Goal: Transaction & Acquisition: Download file/media

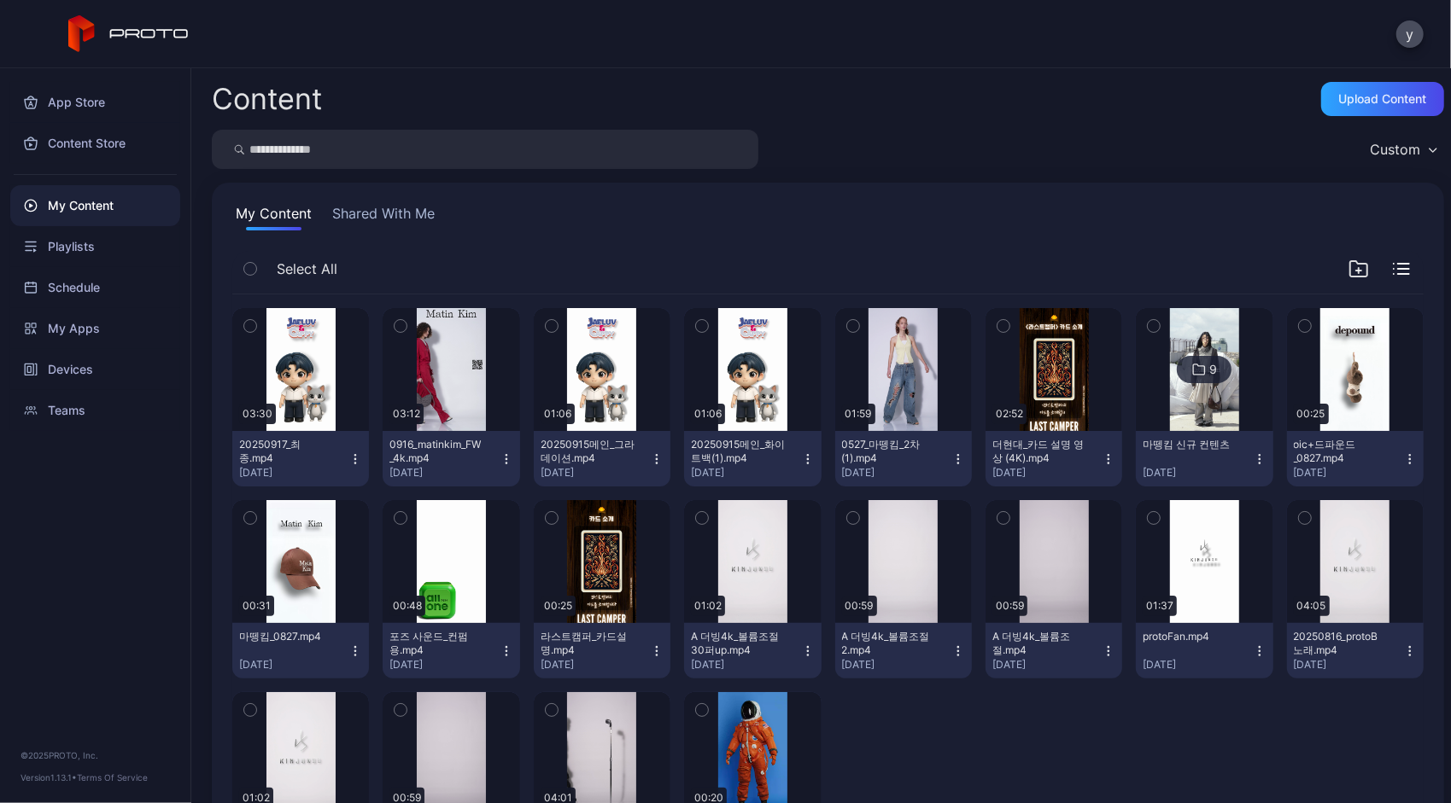
click at [476, 153] on input "search" at bounding box center [485, 149] width 546 height 39
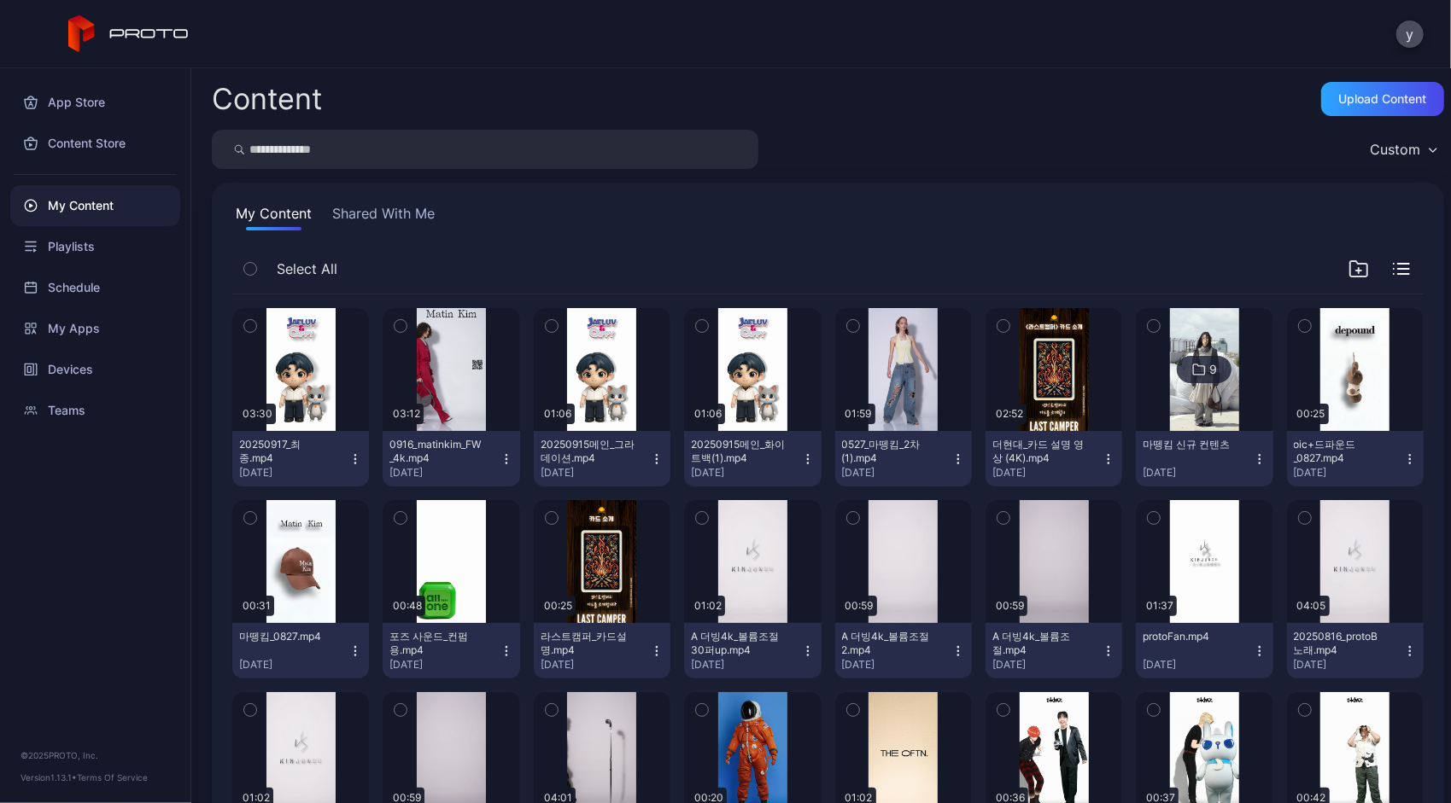
type input "*"
type input "**"
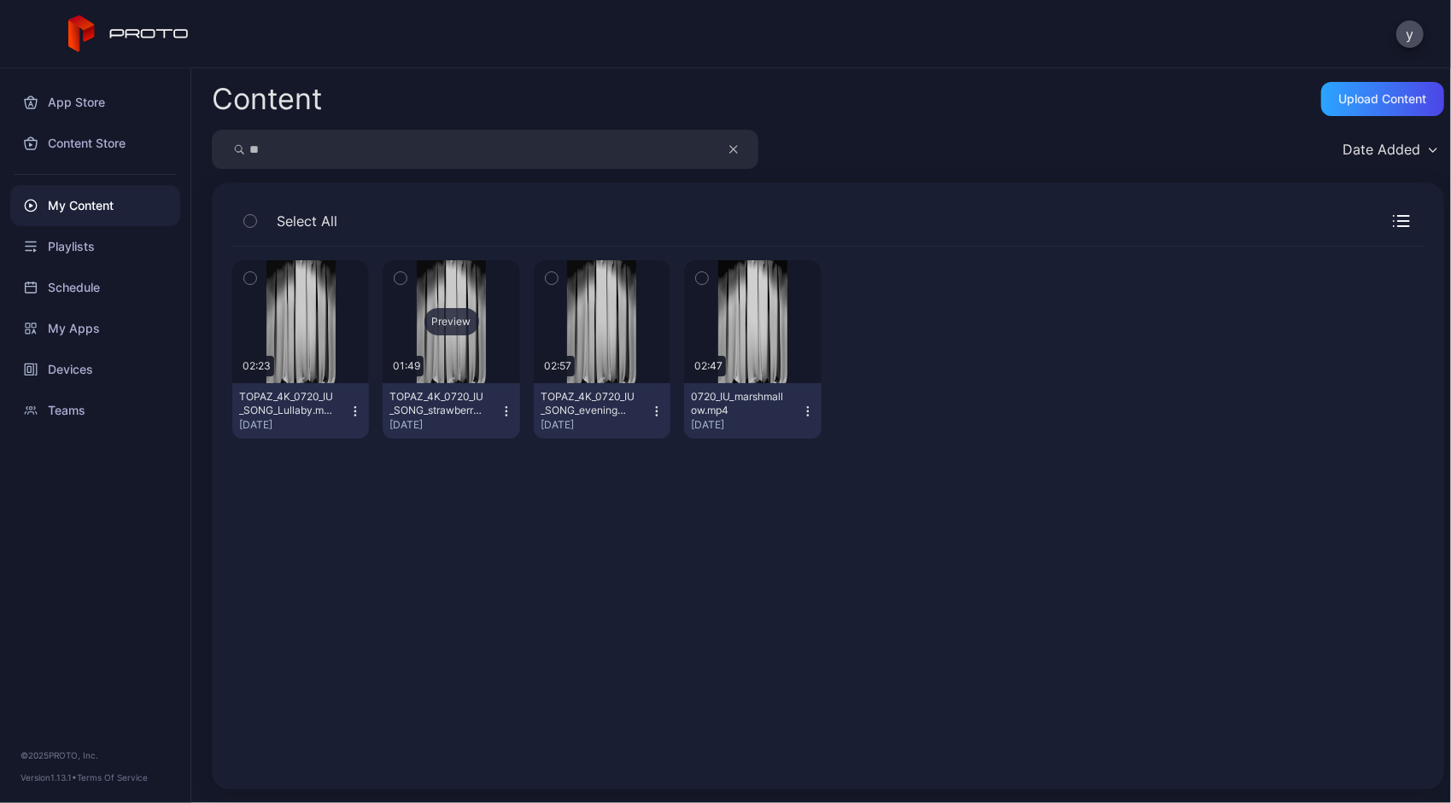
click at [457, 315] on div "Preview" at bounding box center [451, 321] width 55 height 27
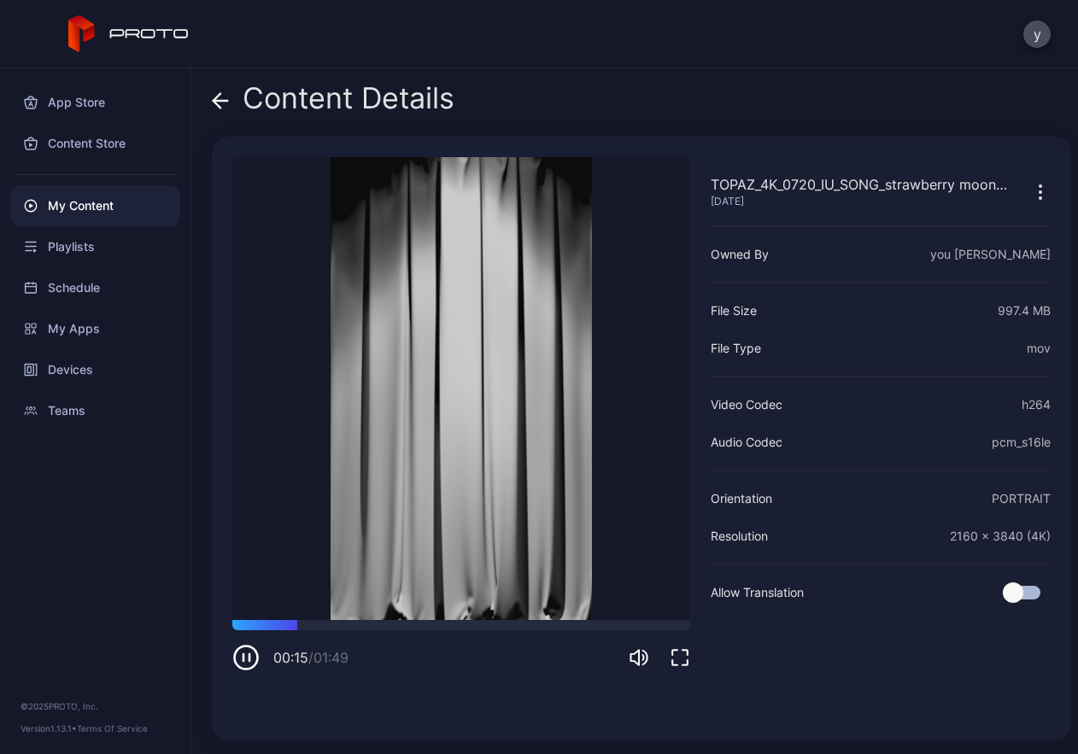
click at [675, 655] on icon "button" at bounding box center [679, 657] width 20 height 20
click at [686, 664] on icon "button" at bounding box center [679, 657] width 20 height 20
click at [637, 622] on div at bounding box center [641, 596] width 27 height 102
click at [644, 621] on div at bounding box center [642, 596] width 5 height 77
click at [677, 659] on icon "button" at bounding box center [679, 657] width 20 height 20
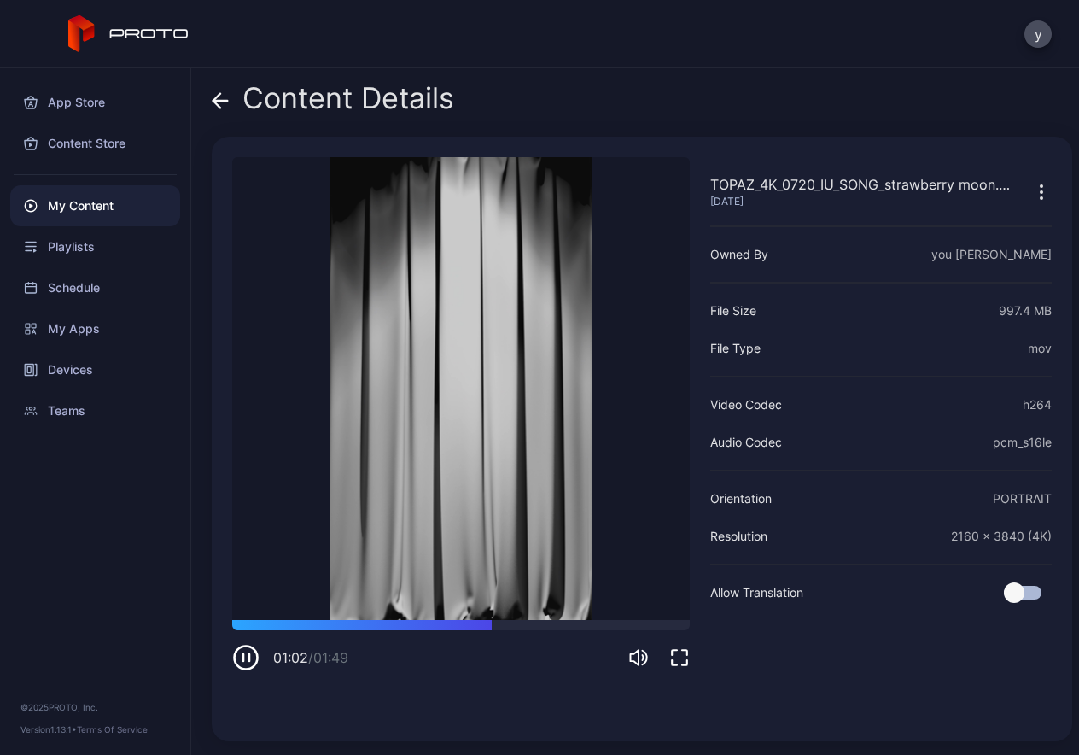
click at [251, 662] on icon "button" at bounding box center [245, 657] width 27 height 27
click at [681, 664] on icon "button" at bounding box center [679, 657] width 20 height 20
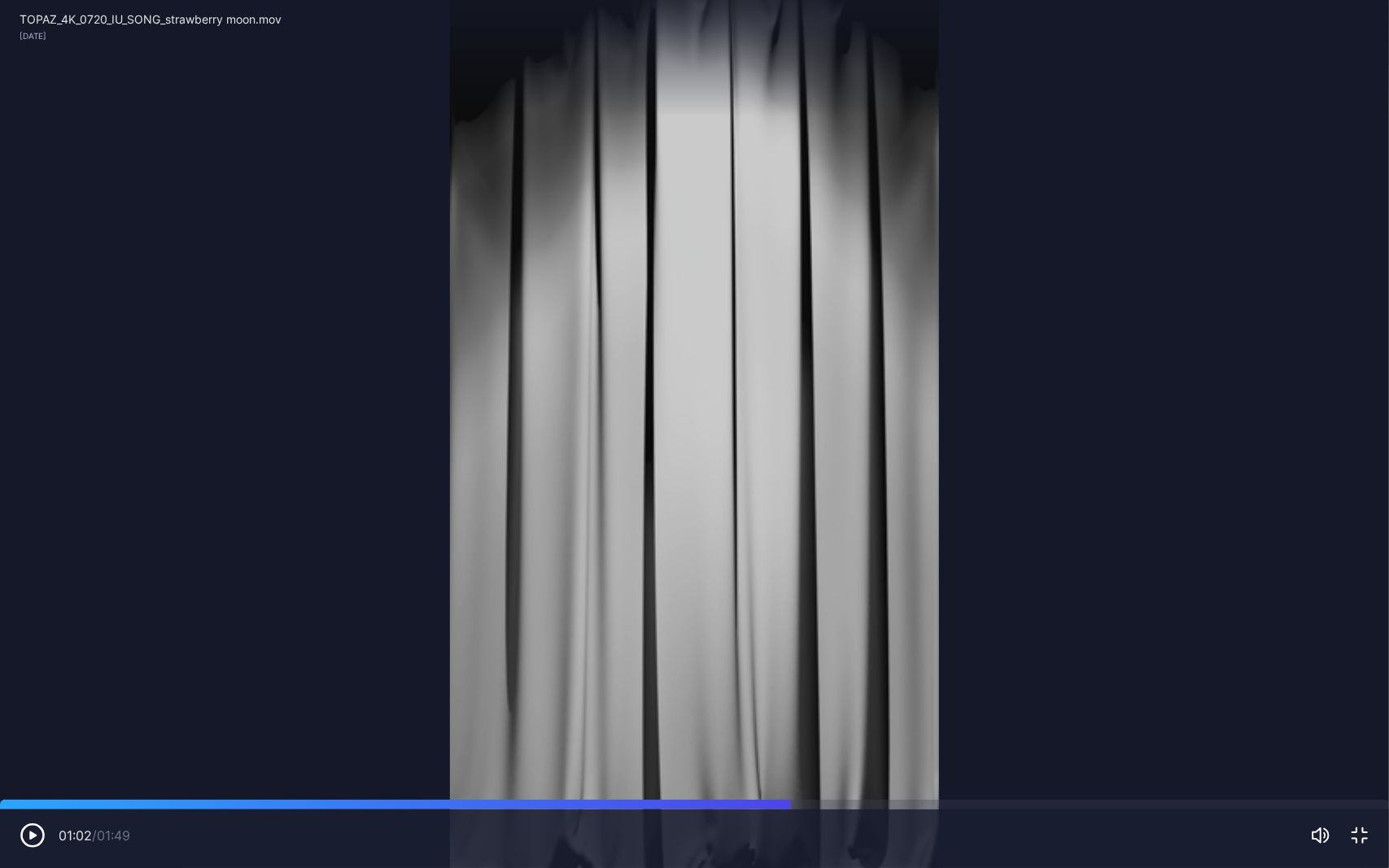
click at [34, 765] on icon "button" at bounding box center [32, 836] width 22 height 22
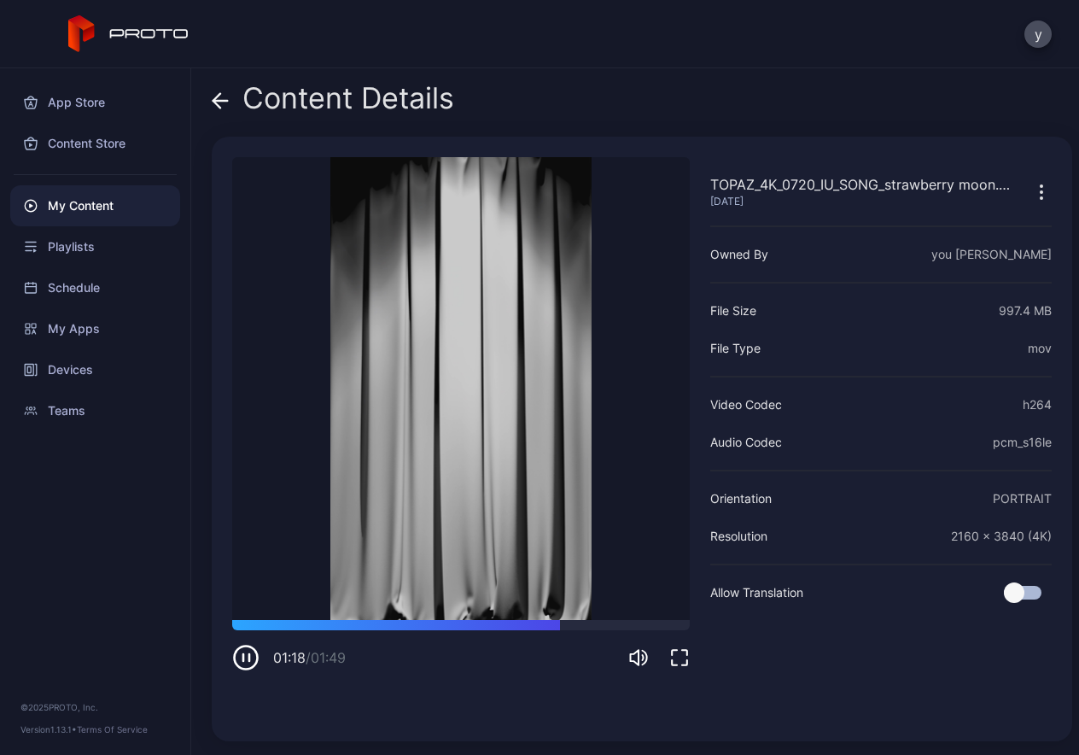
click at [803, 324] on div "TOPAZ_4K_0720_IU_SONG_strawberry moon.mov Jul 20, 2023 Owned By you young jae F…" at bounding box center [881, 439] width 342 height 564
click at [383, 713] on div "TOPAZ_4K_0720_IU_SONG_strawberry moon.mov Jul 20, 2023 Sorry, your browser does…" at bounding box center [461, 439] width 458 height 564
click at [246, 660] on icon "button" at bounding box center [245, 657] width 27 height 27
click at [74, 246] on div "Playlists" at bounding box center [95, 246] width 170 height 41
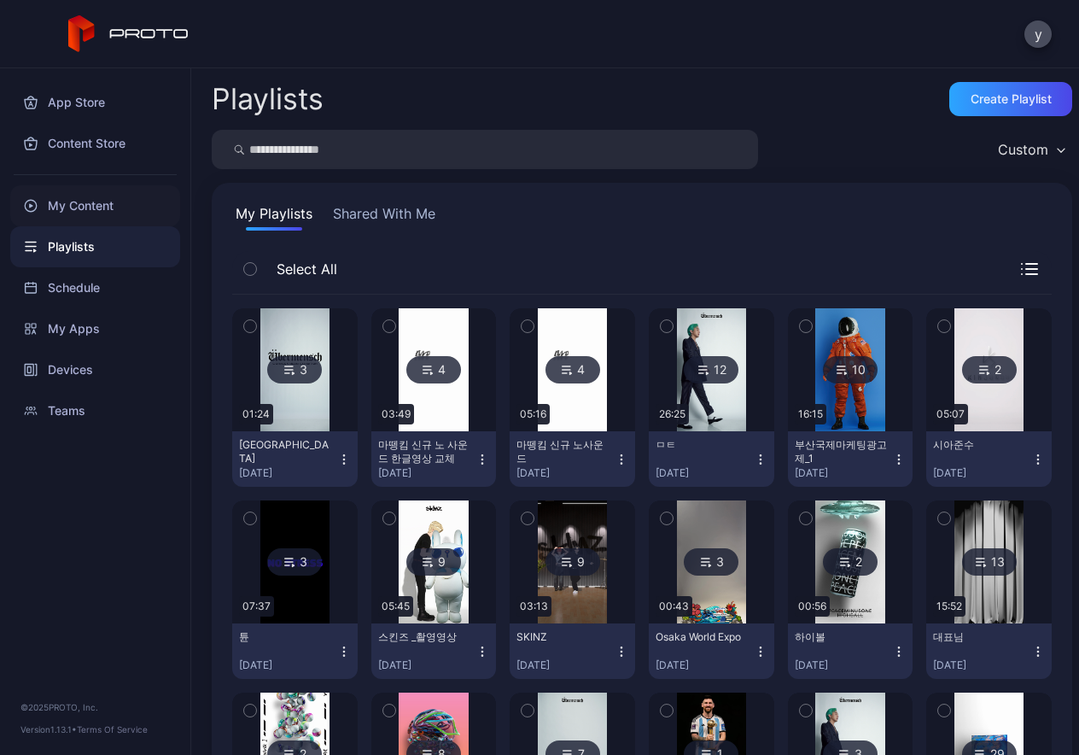
click at [111, 213] on div "My Content" at bounding box center [95, 205] width 170 height 41
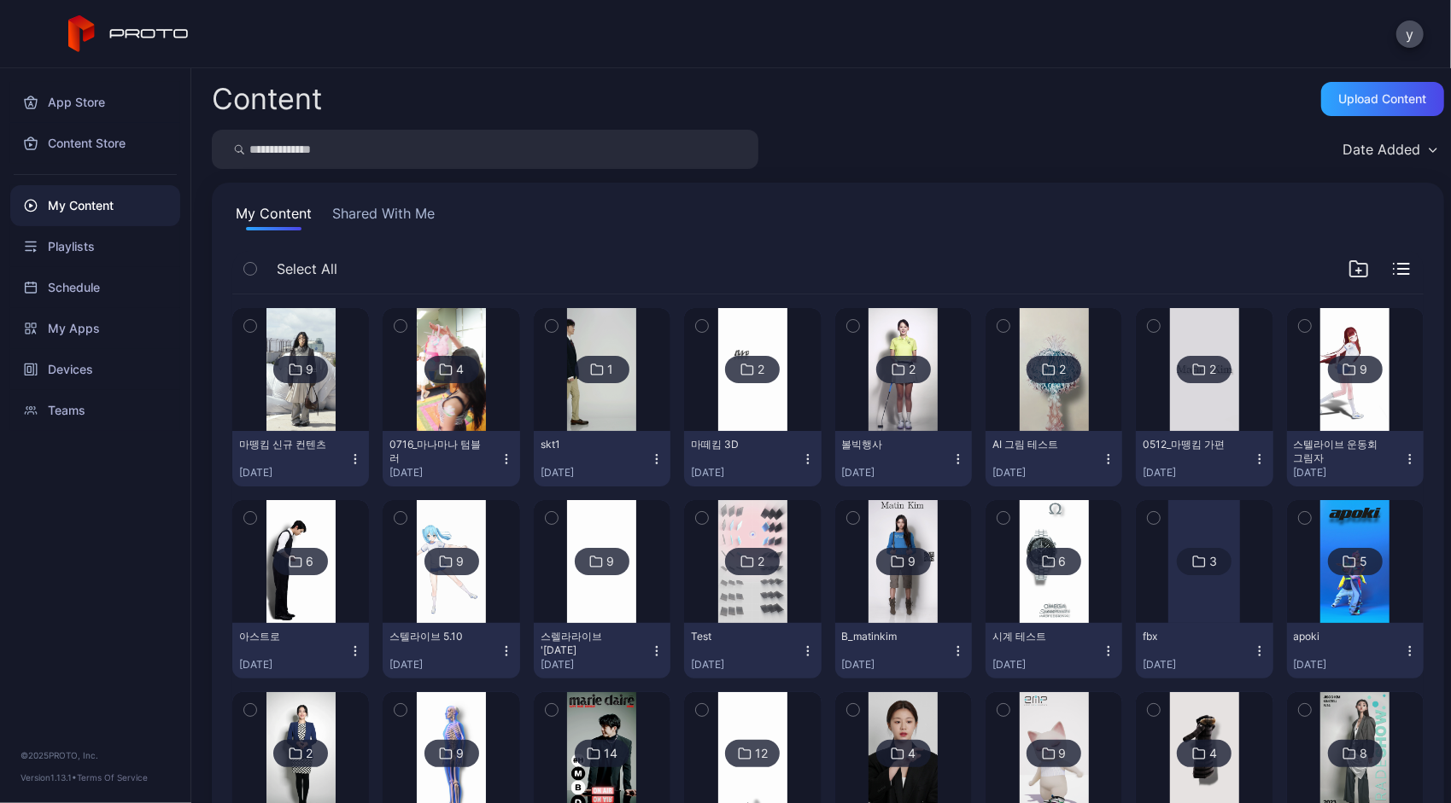
click at [605, 158] on input "search" at bounding box center [485, 149] width 546 height 39
type input "*"
type input "**"
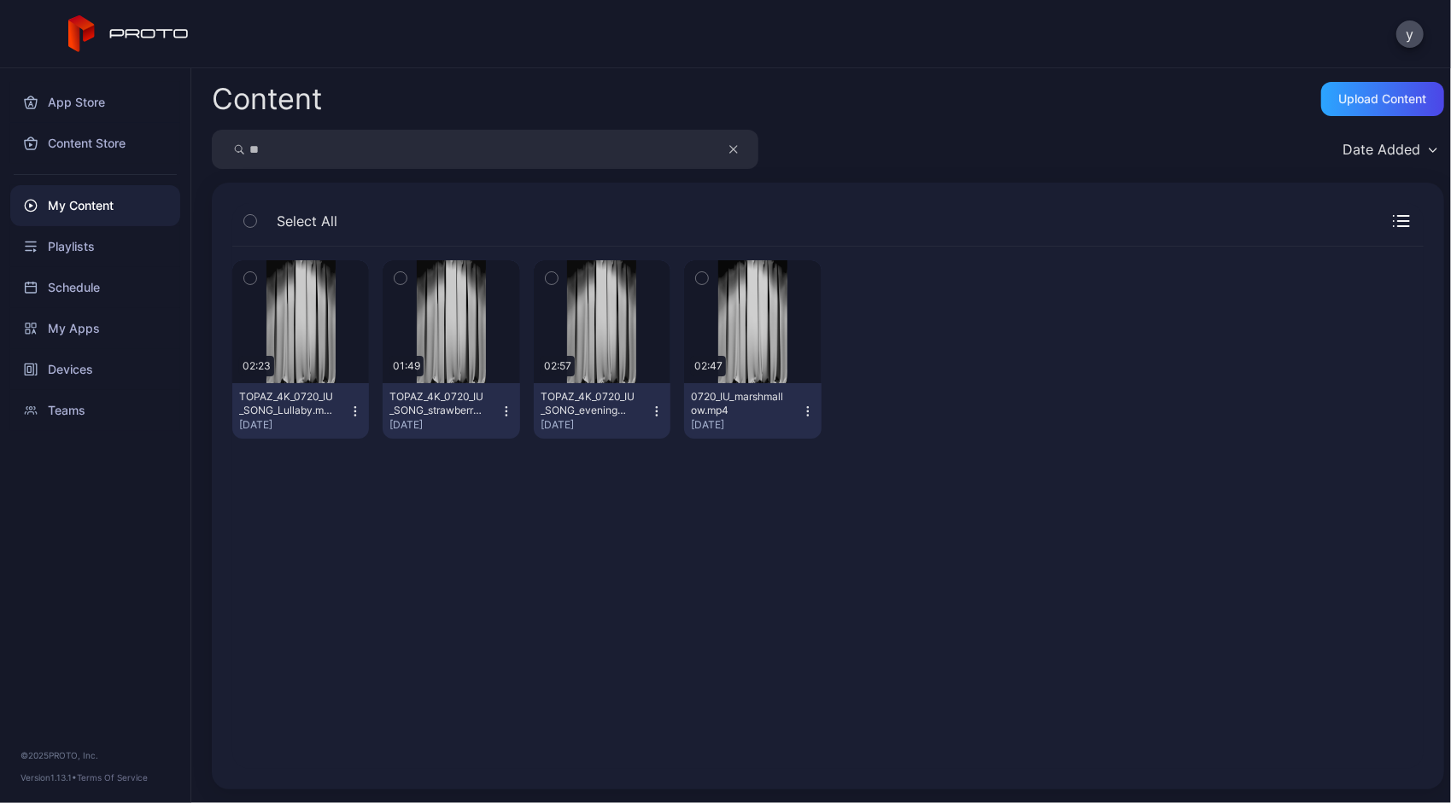
click at [505, 418] on button "TOPAZ_4K_0720_IU_SONG_strawberry moon.mov Jul 20, 2023" at bounding box center [451, 410] width 137 height 55
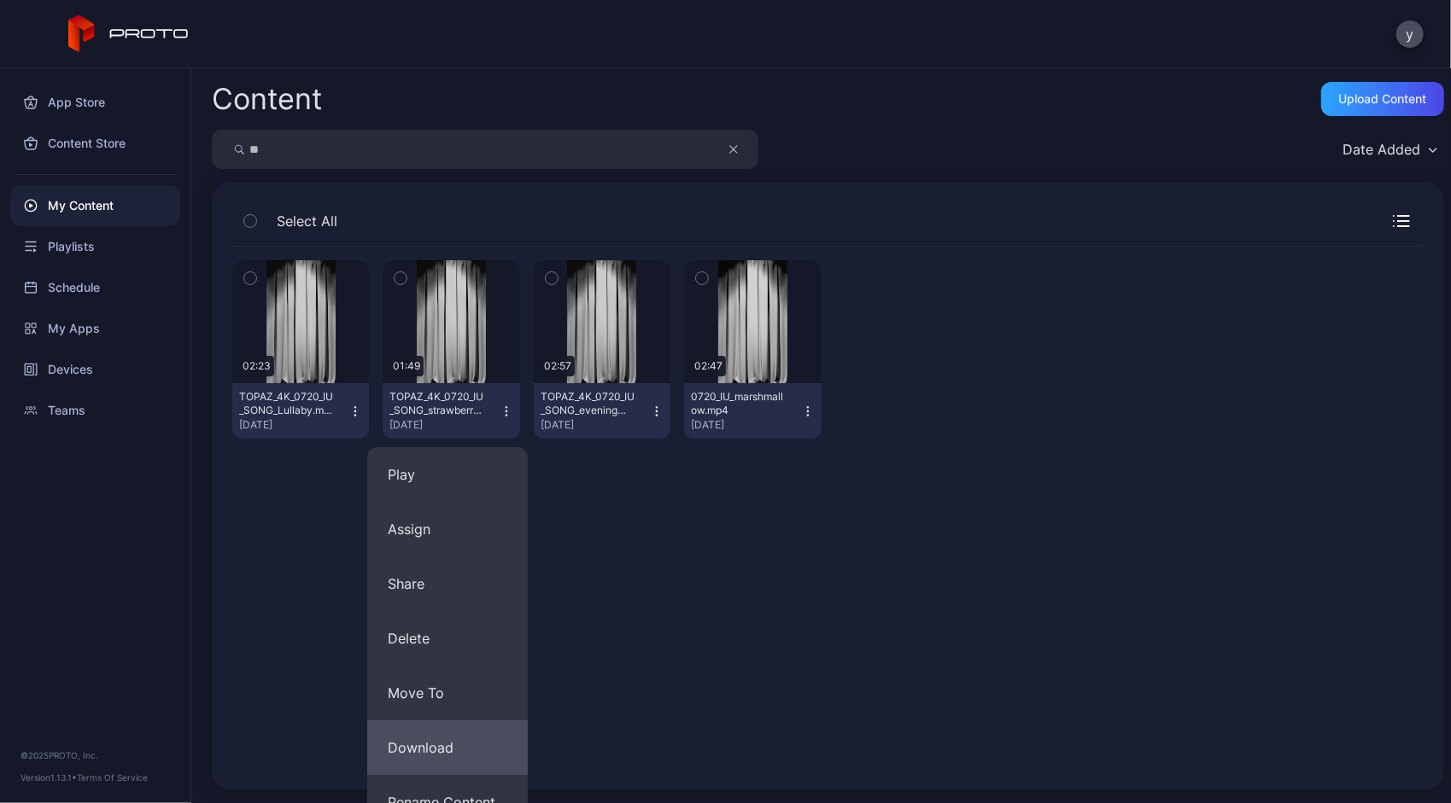
click at [428, 731] on button "Download" at bounding box center [447, 748] width 161 height 55
